Goal: Find specific page/section: Find specific page/section

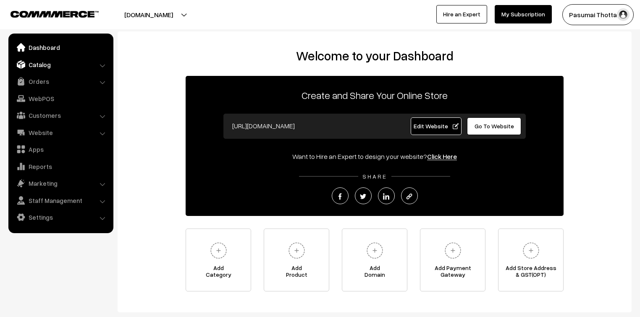
click at [50, 66] on link "Catalog" at bounding box center [60, 64] width 100 height 15
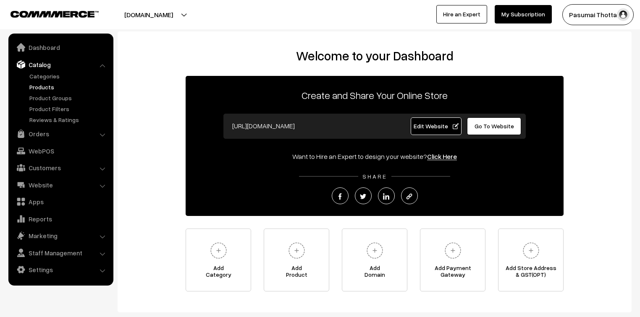
click at [44, 88] on link "Products" at bounding box center [68, 87] width 83 height 9
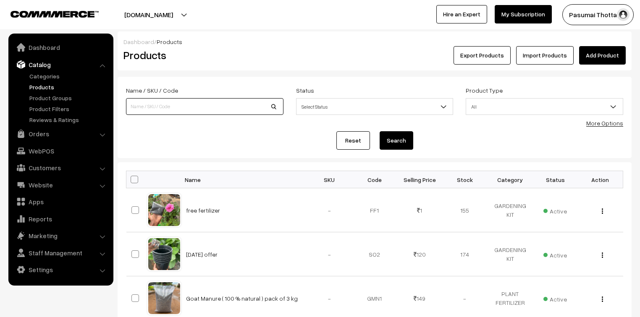
click at [142, 105] on input at bounding box center [204, 106] width 157 height 17
type input "succulent c 25"
click at [380, 131] on button "Search" at bounding box center [397, 140] width 34 height 18
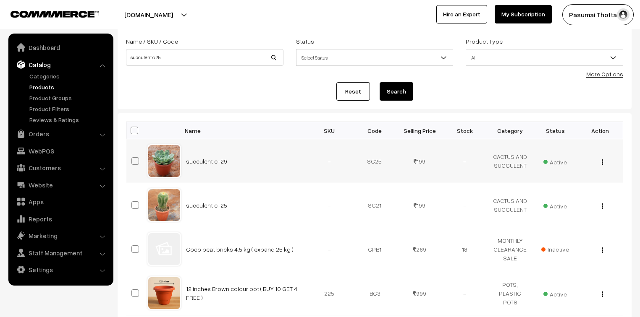
scroll to position [101, 0]
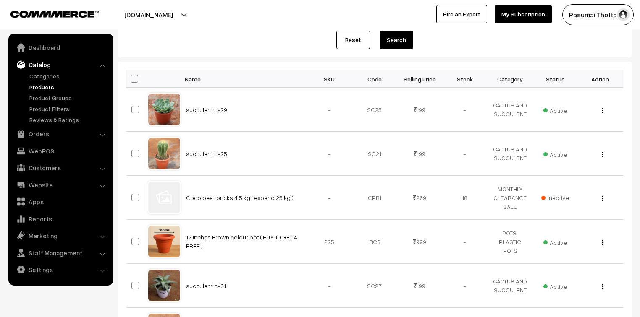
click at [54, 89] on link "Products" at bounding box center [68, 87] width 83 height 9
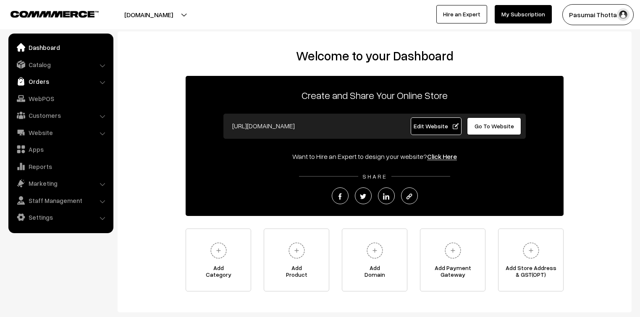
click at [31, 78] on link "Orders" at bounding box center [60, 81] width 100 height 15
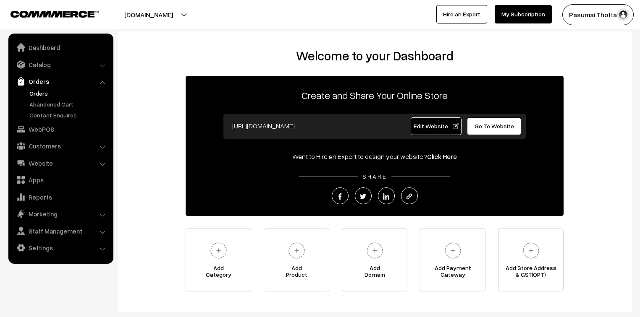
click at [34, 93] on link "Orders" at bounding box center [68, 93] width 83 height 9
